Goal: Information Seeking & Learning: Learn about a topic

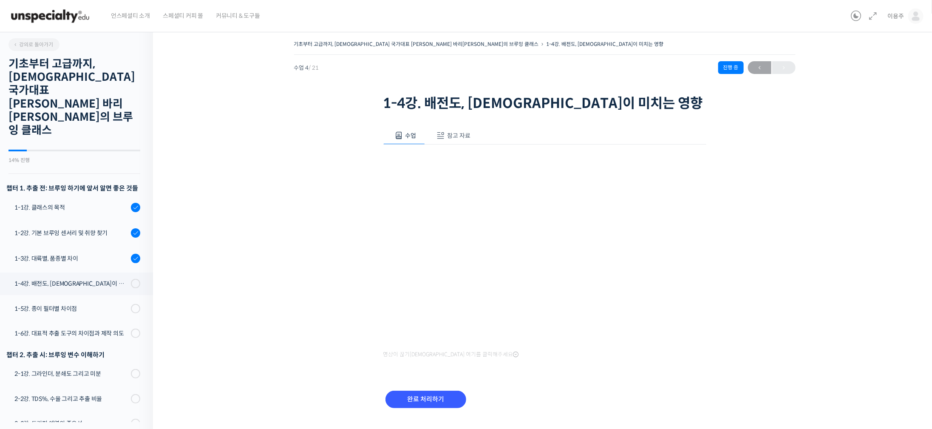
scroll to position [324, 0]
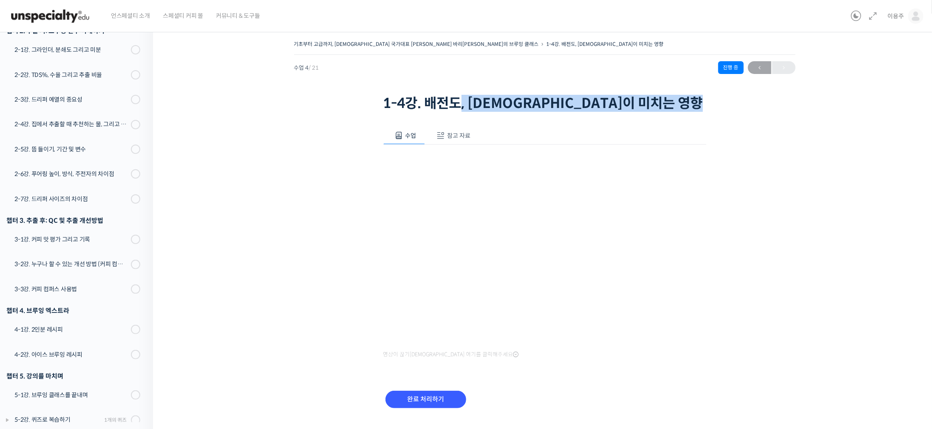
drag, startPoint x: 461, startPoint y: 104, endPoint x: 622, endPoint y: 113, distance: 160.8
click at [622, 113] on div "기초부터 고급까지, 영국 국가대표 박상호 바리스타의 브루잉 클래스 1-4강. 배전도, 가공법이 미치는 영향 진행 중 수업 4 / 21 진행 중…" at bounding box center [544, 76] width 501 height 76
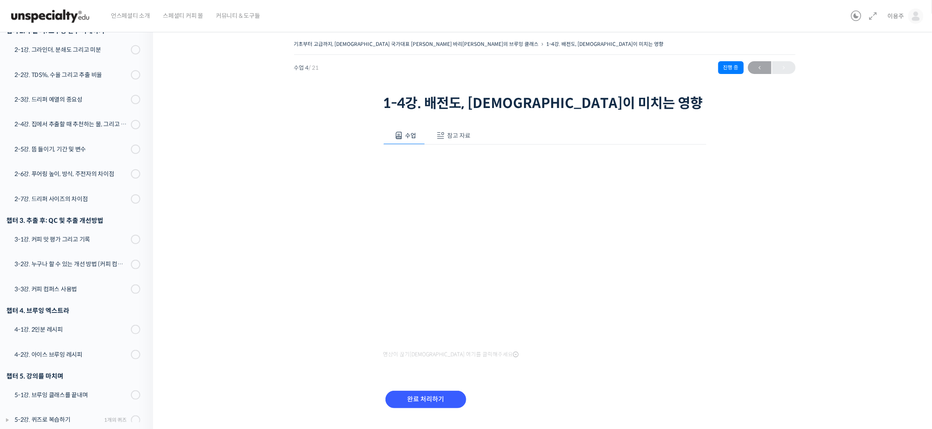
click at [270, 213] on div "기초부터 고급까지, 영국 국가대표 박상호 바리스타의 브루잉 클래스 1-4강. 배전도, 가공법이 미치는 영향 진행 중 수업 4 / 21 진행 중…" at bounding box center [544, 234] width 698 height 392
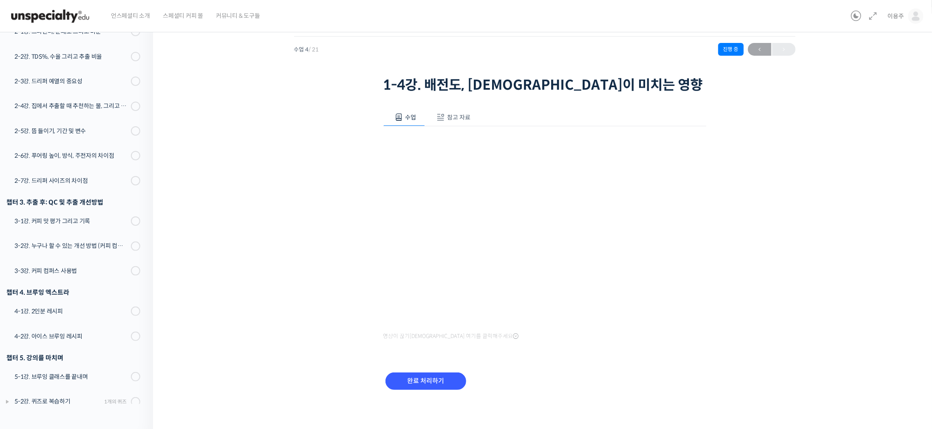
scroll to position [0, 0]
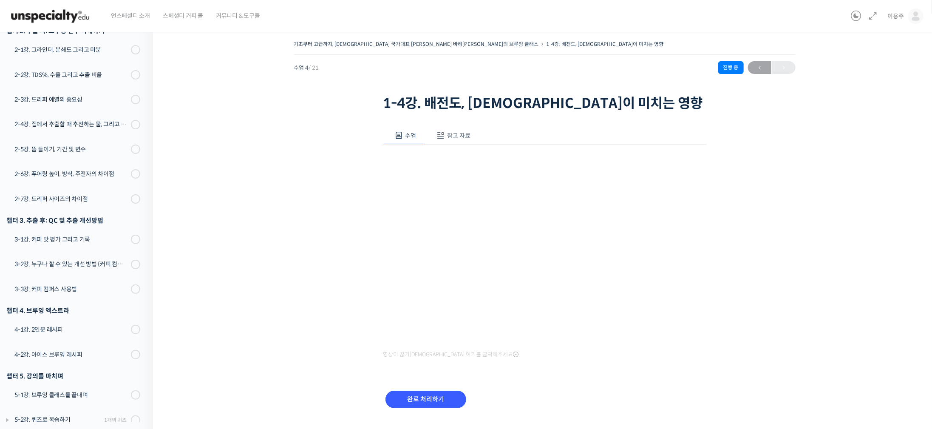
drag, startPoint x: 250, startPoint y: 195, endPoint x: 257, endPoint y: 175, distance: 20.6
click at [260, 202] on div "기초부터 고급까지, 영국 국가대표 박상호 바리스타의 브루잉 클래스 1-4강. 배전도, 가공법이 미치는 영향 진행 중 수업 4 / 21 진행 중…" at bounding box center [544, 234] width 698 height 392
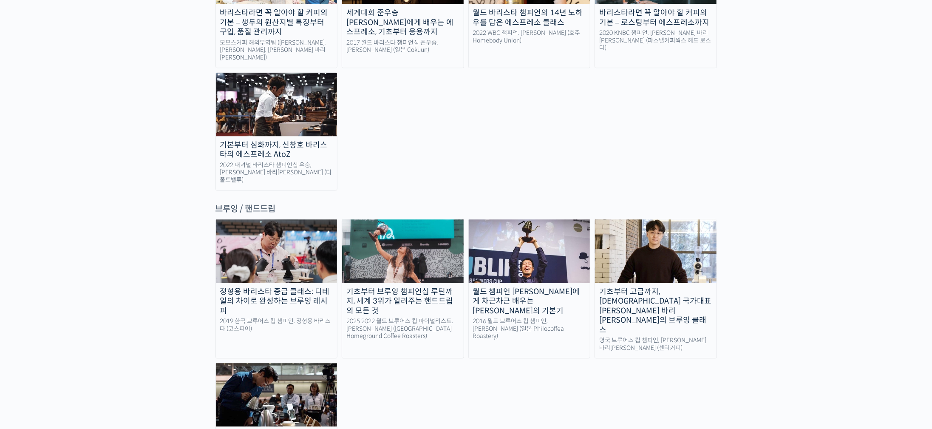
scroll to position [1211, 0]
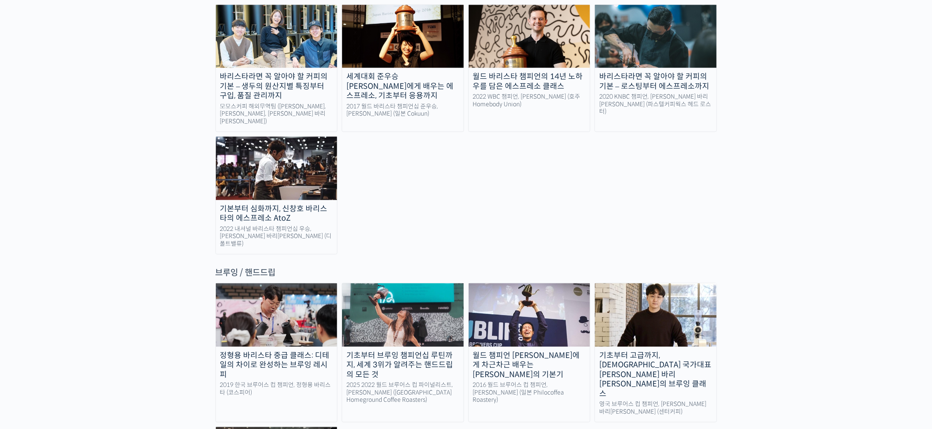
click at [531, 283] on img at bounding box center [529, 314] width 121 height 63
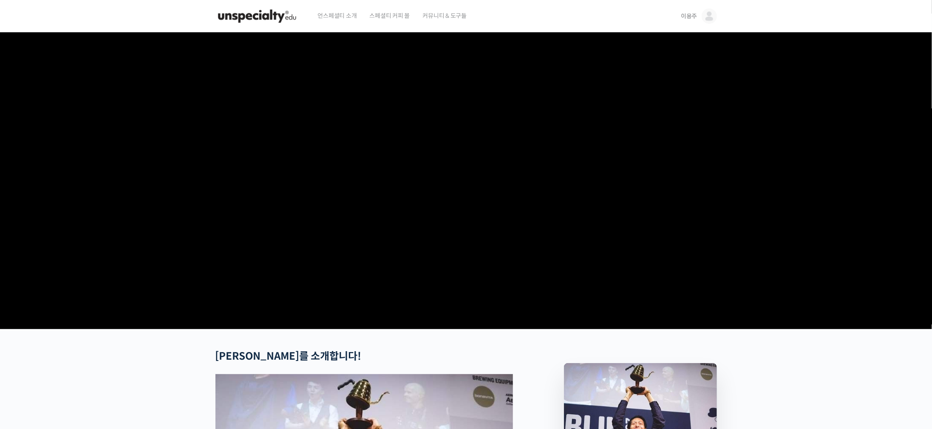
click at [517, 224] on video at bounding box center [465, 178] width 501 height 293
